Goal: Task Accomplishment & Management: Use online tool/utility

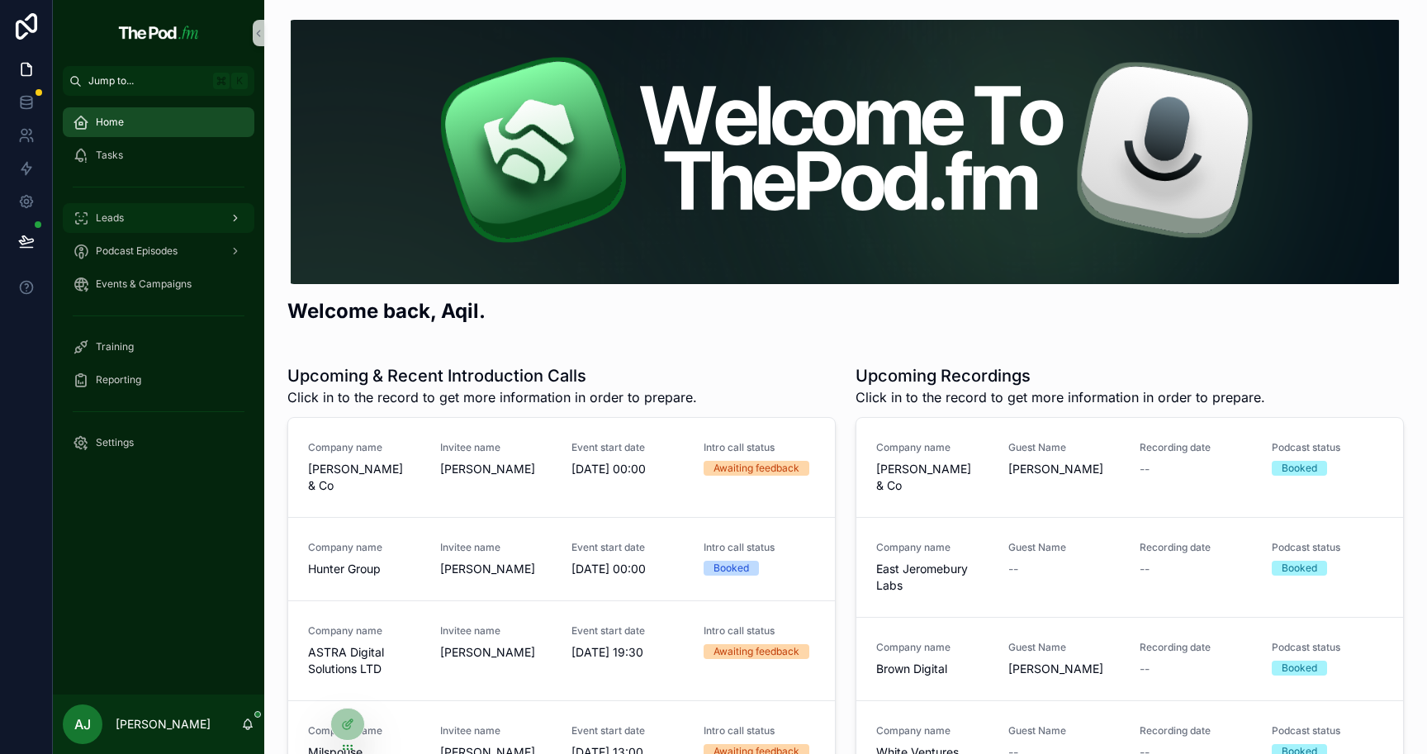
click at [174, 218] on div "Leads" at bounding box center [159, 218] width 172 height 26
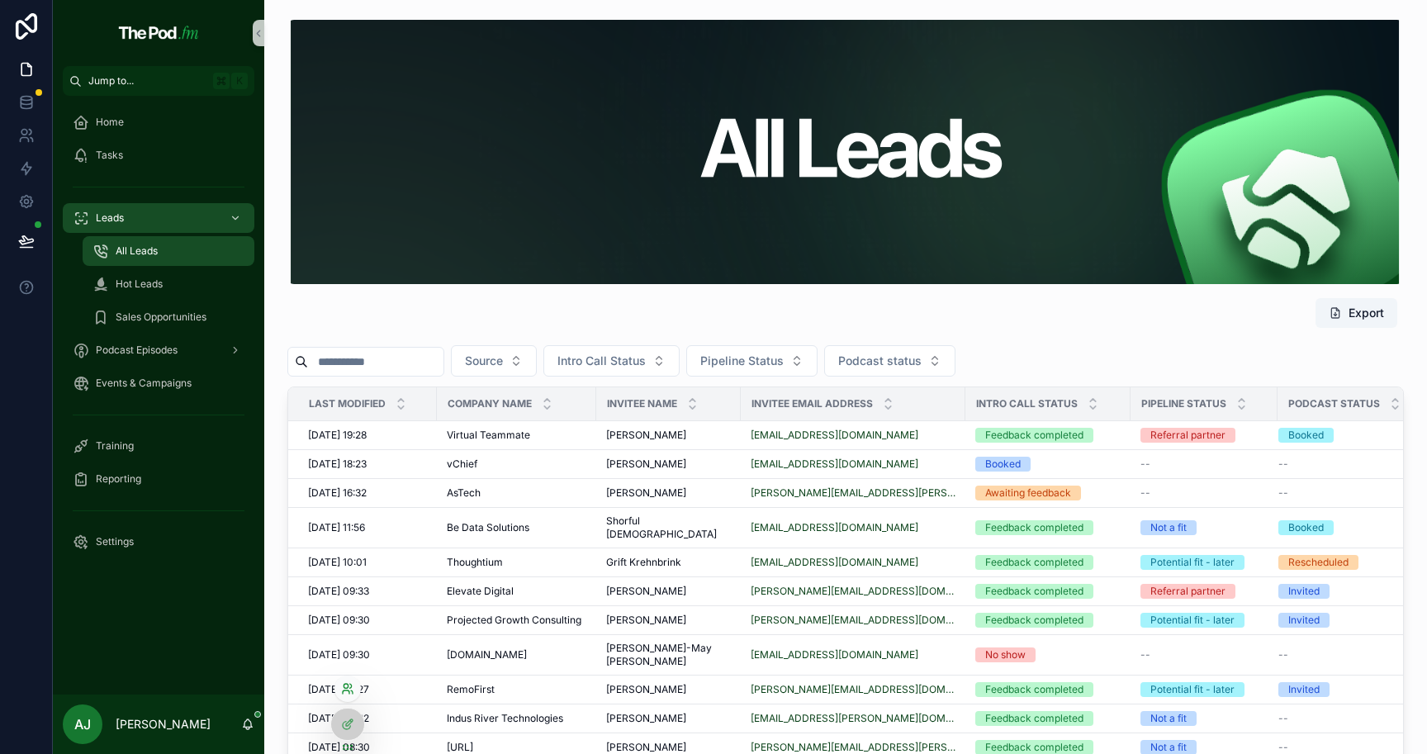
click at [347, 691] on icon at bounding box center [346, 692] width 7 height 3
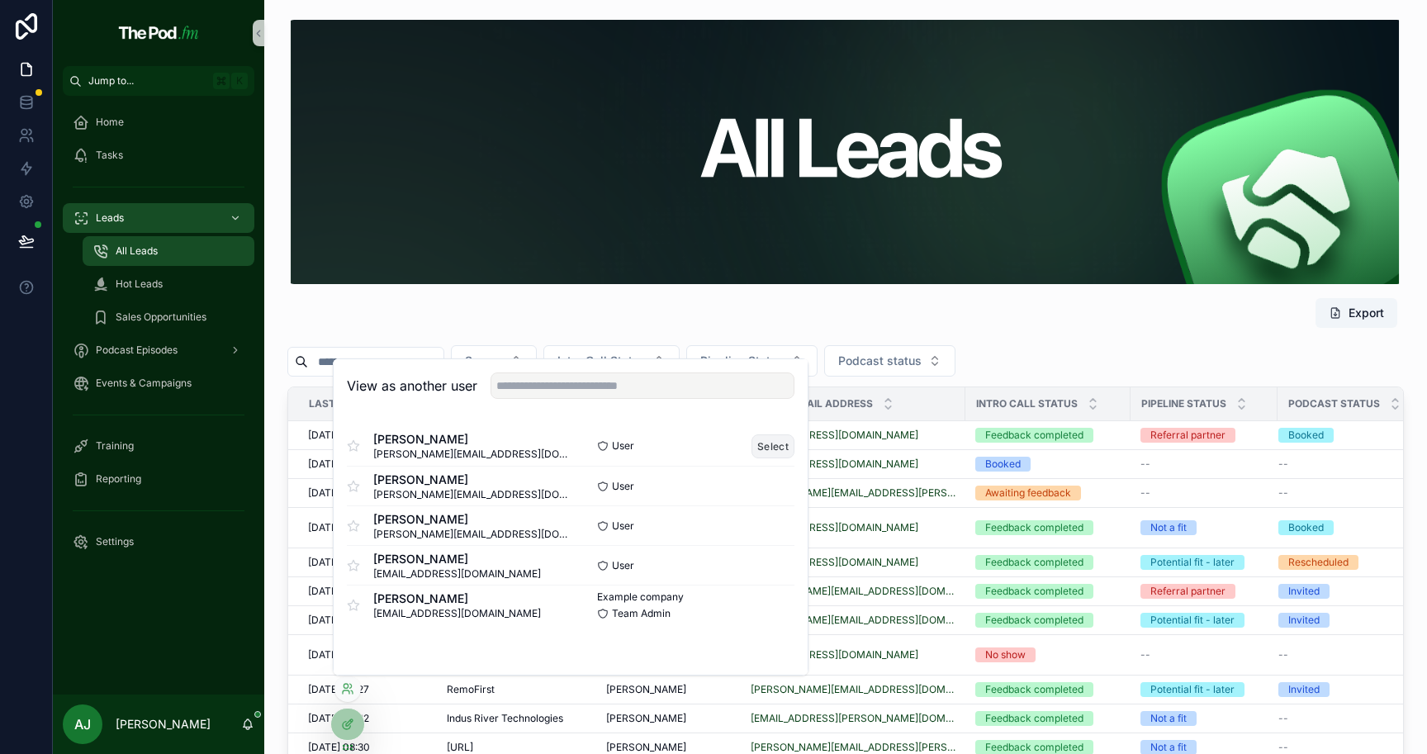
click at [786, 447] on button "Select" at bounding box center [773, 447] width 43 height 24
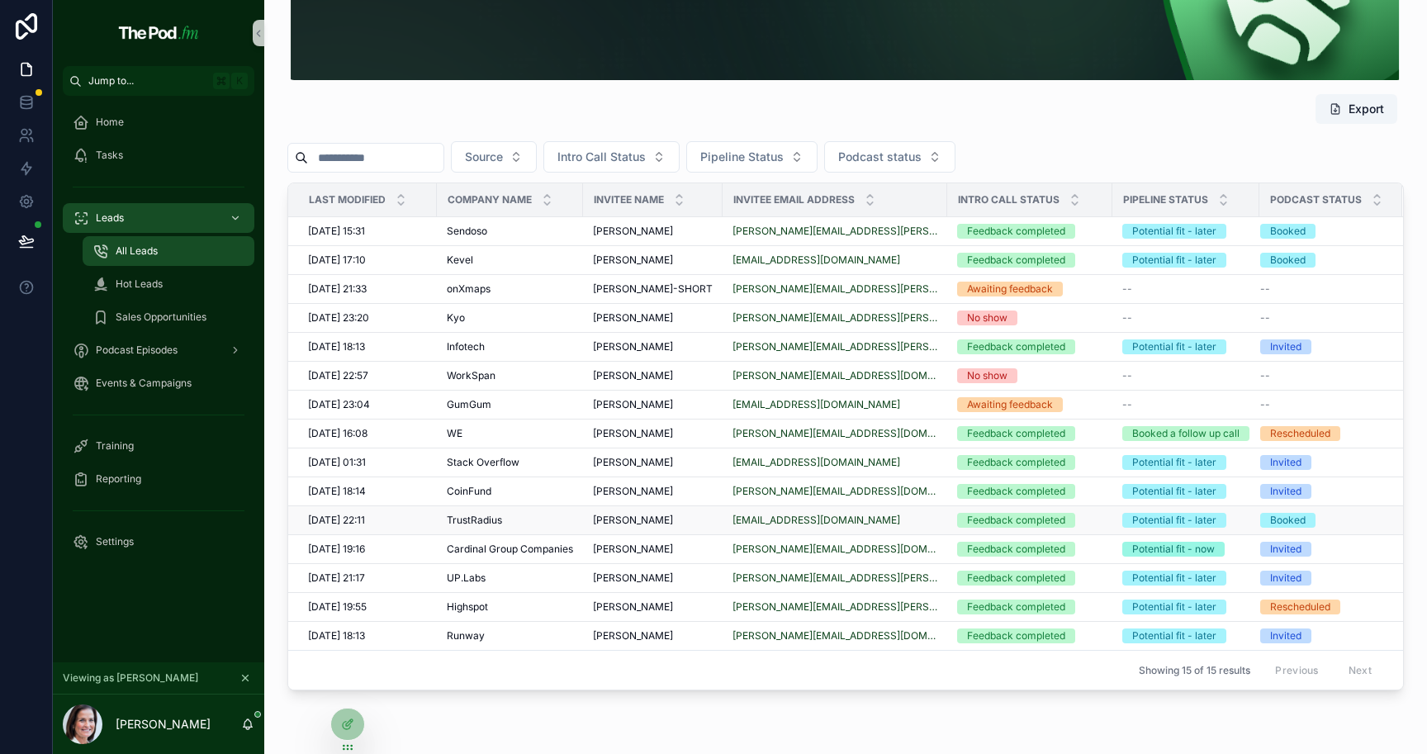
scroll to position [203, 0]
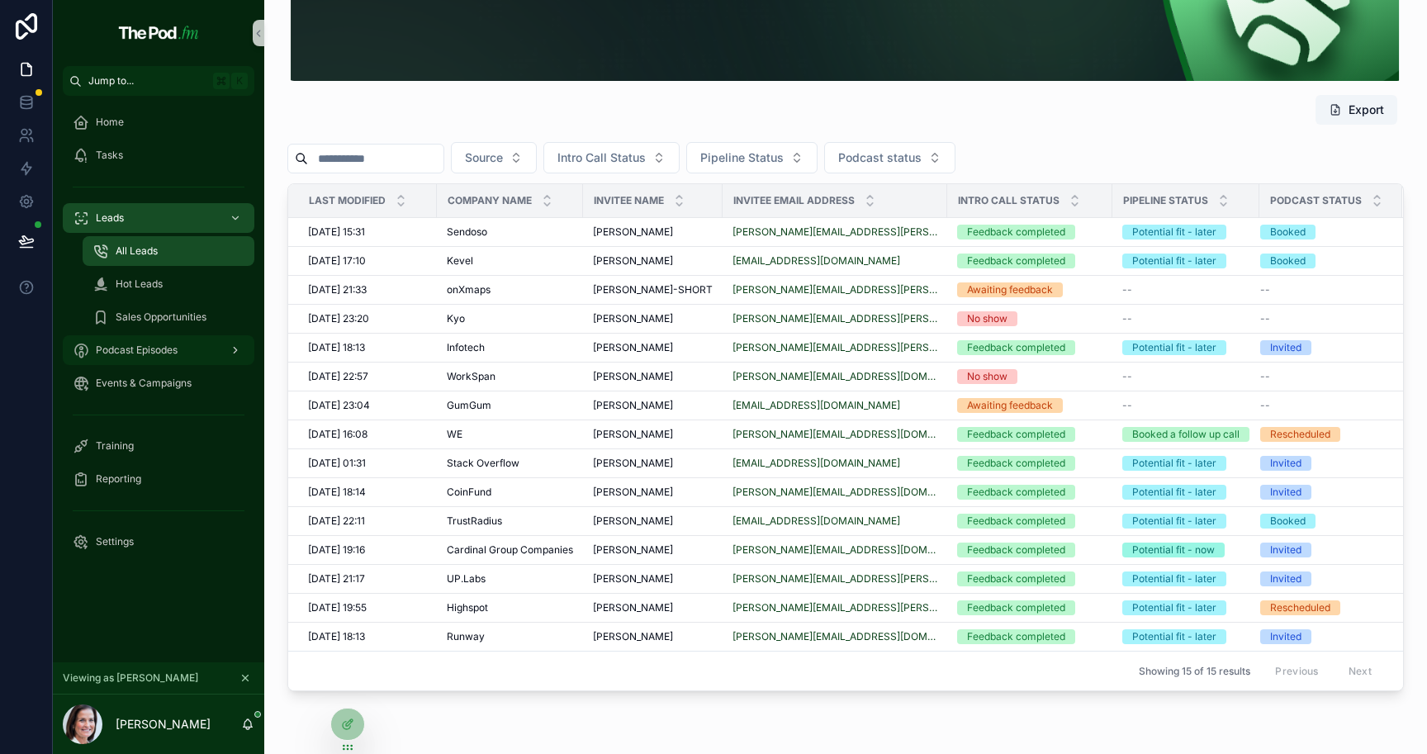
click at [149, 349] on span "Podcast Episodes" at bounding box center [137, 350] width 82 height 13
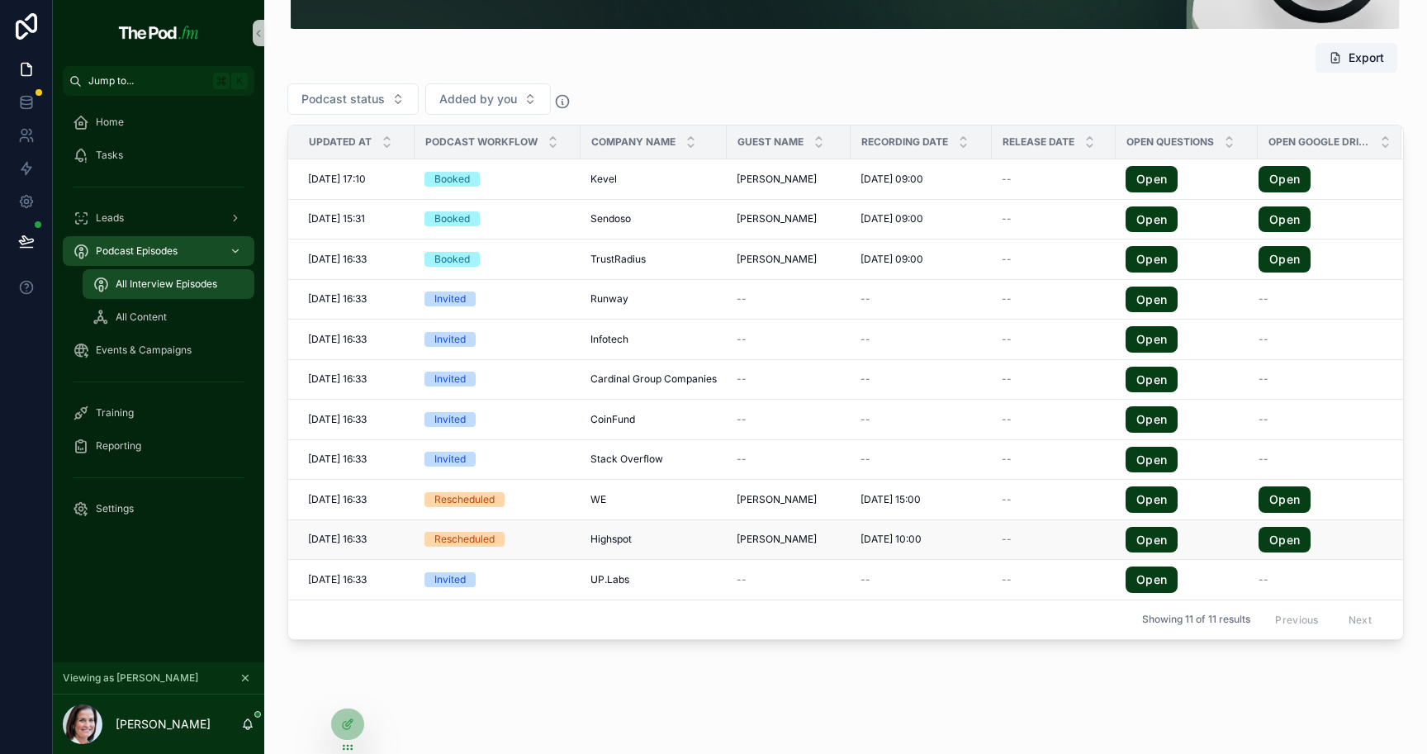
scroll to position [0, 2]
click at [919, 499] on span "22/09/2025 15:00" at bounding box center [891, 499] width 60 height 13
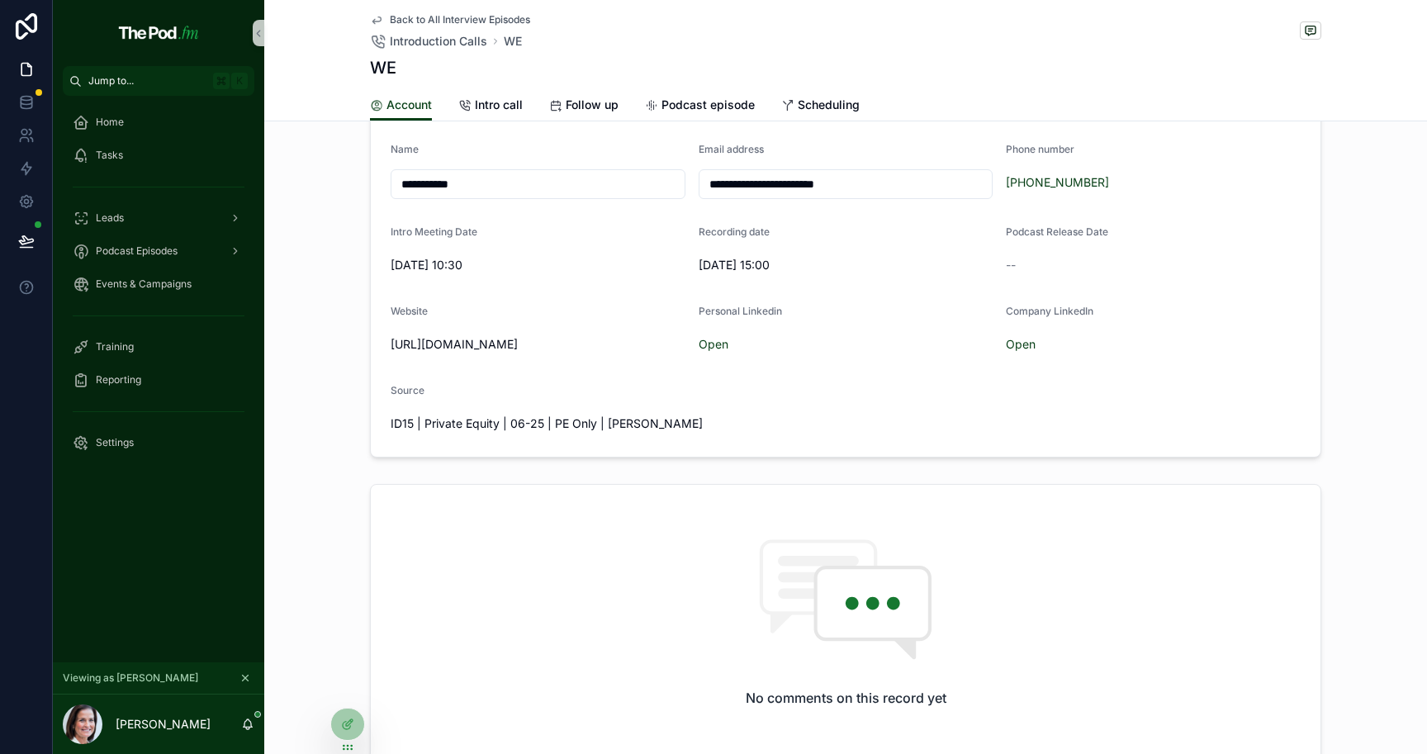
scroll to position [278, 0]
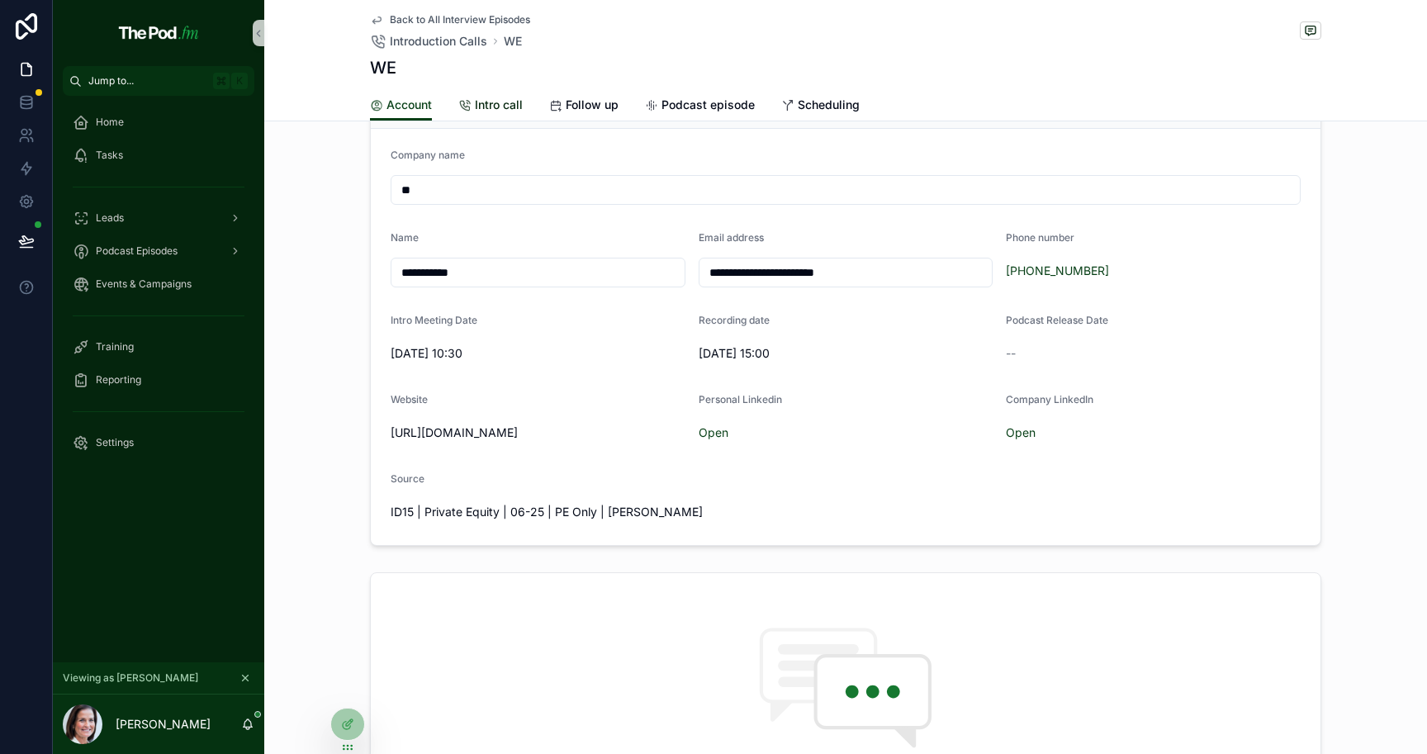
click at [488, 112] on span "Intro call" at bounding box center [499, 105] width 48 height 17
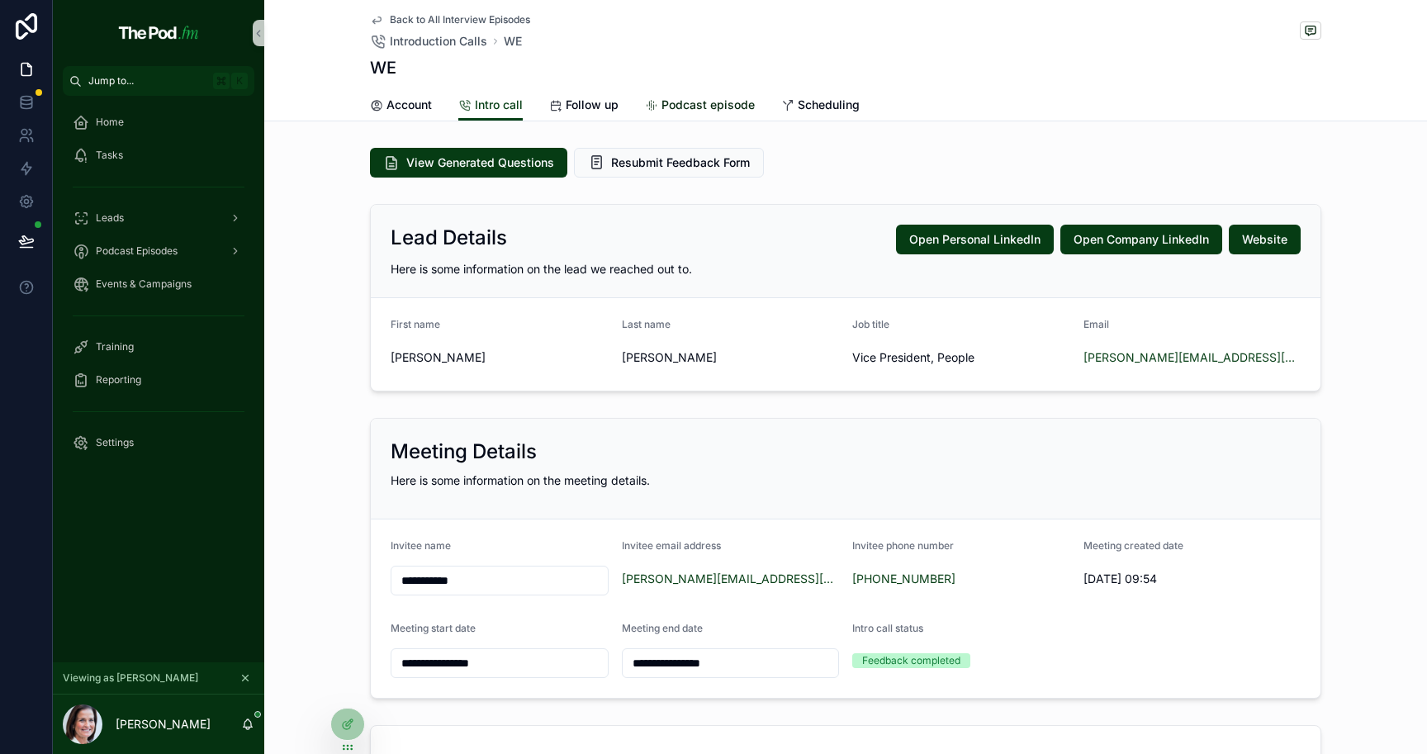
click at [692, 108] on span "Podcast episode" at bounding box center [708, 105] width 93 height 17
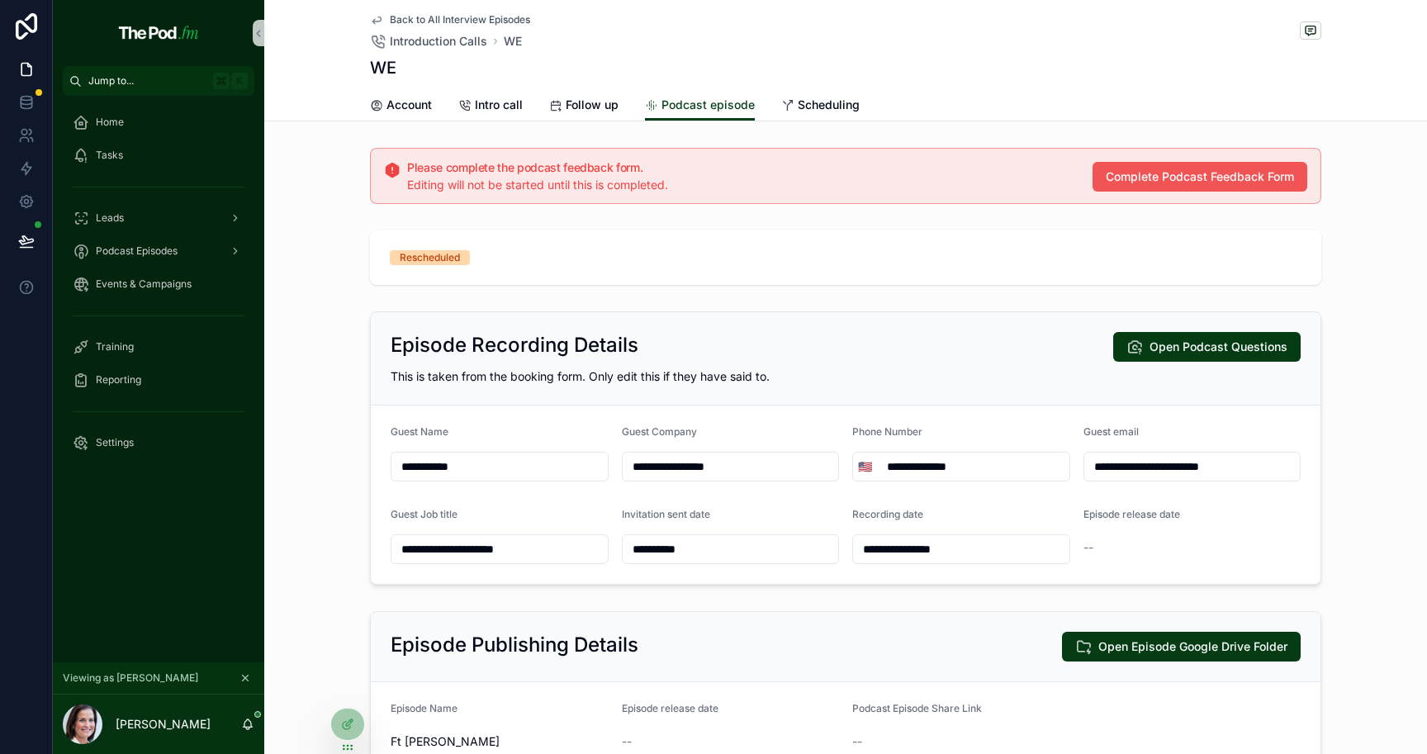
click at [1189, 171] on span "Complete Podcast Feedback Form" at bounding box center [1200, 177] width 188 height 17
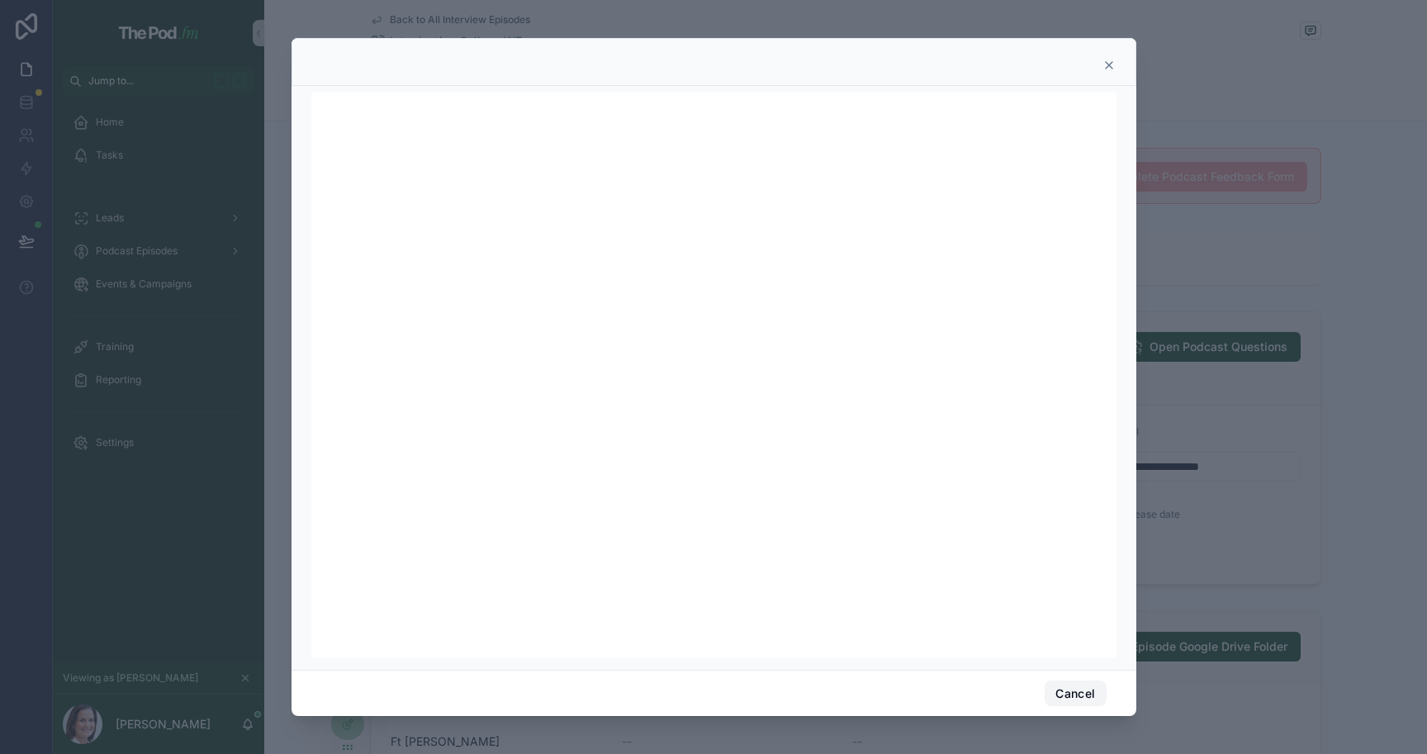
click at [1069, 687] on button "Cancel" at bounding box center [1075, 694] width 61 height 26
